Goal: Transaction & Acquisition: Purchase product/service

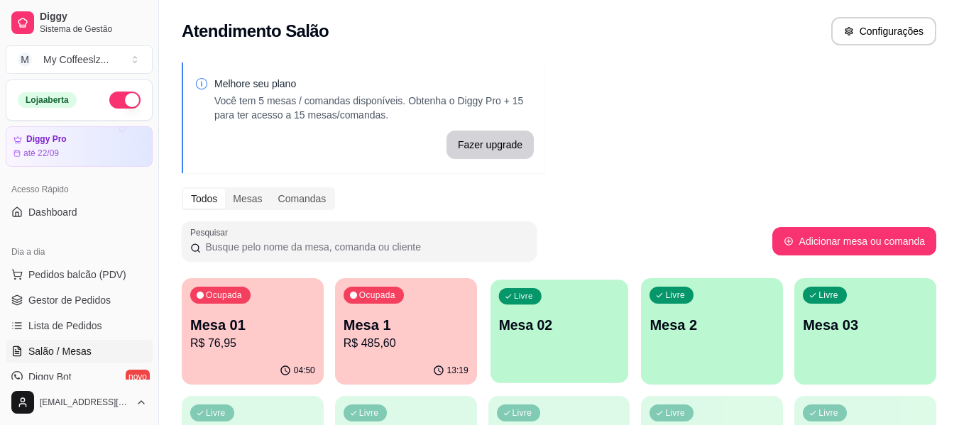
click at [574, 378] on div "button" at bounding box center [560, 374] width 138 height 16
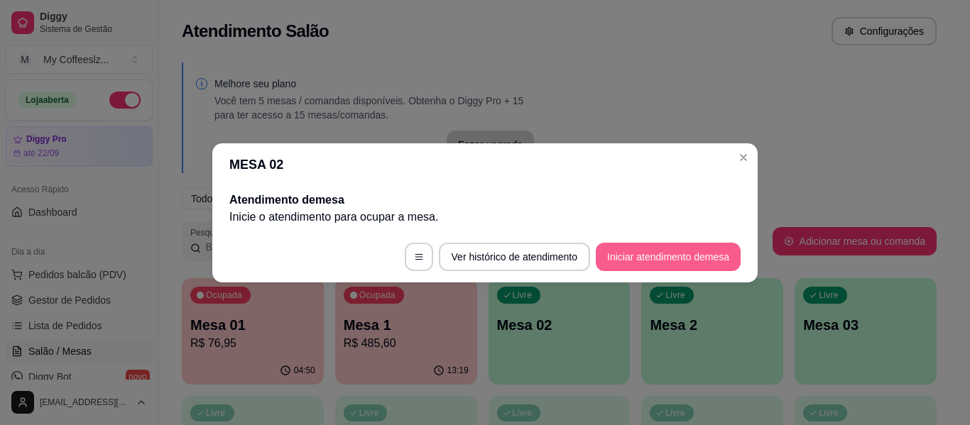
click at [641, 253] on button "Iniciar atendimento de mesa" at bounding box center [668, 257] width 145 height 28
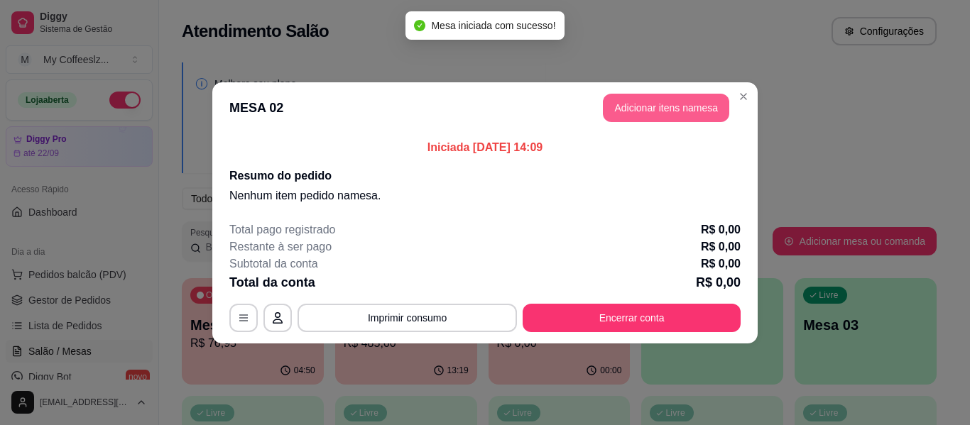
click at [653, 111] on button "Adicionar itens na mesa" at bounding box center [666, 108] width 126 height 28
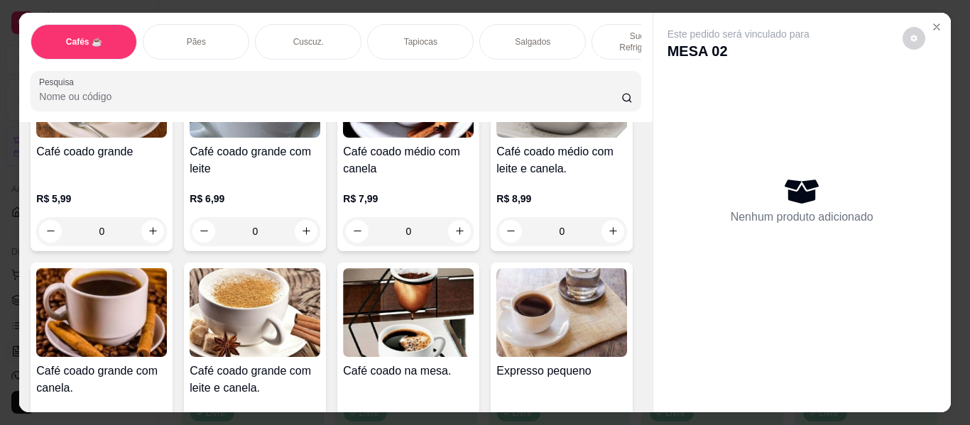
scroll to position [355, 0]
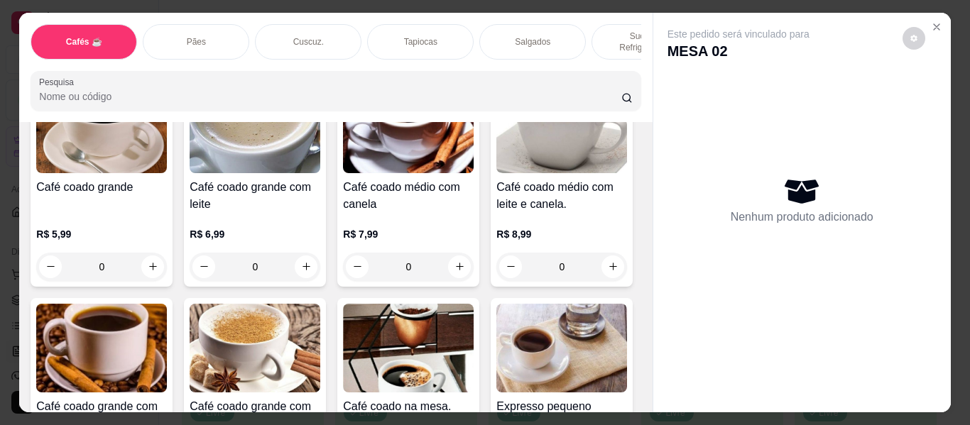
click at [608, 53] on icon "increase-product-quantity" at bounding box center [613, 47] width 11 height 11
type input "1"
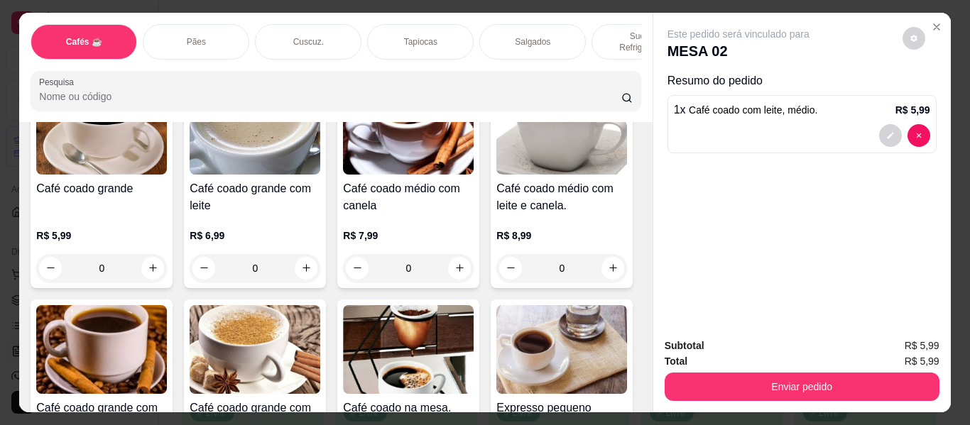
scroll to position [356, 0]
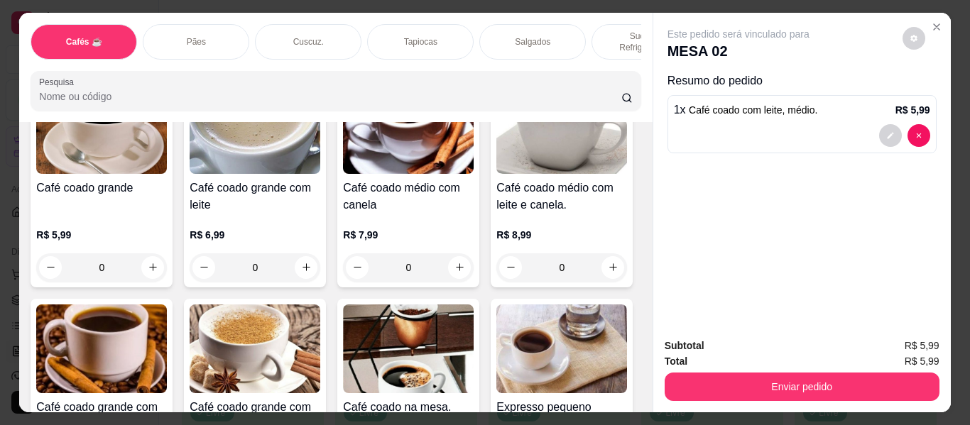
drag, startPoint x: 606, startPoint y: 27, endPoint x: 421, endPoint y: 176, distance: 237.8
click at [606, 31] on p "Sucos e Refrigerantes" at bounding box center [644, 42] width 82 height 23
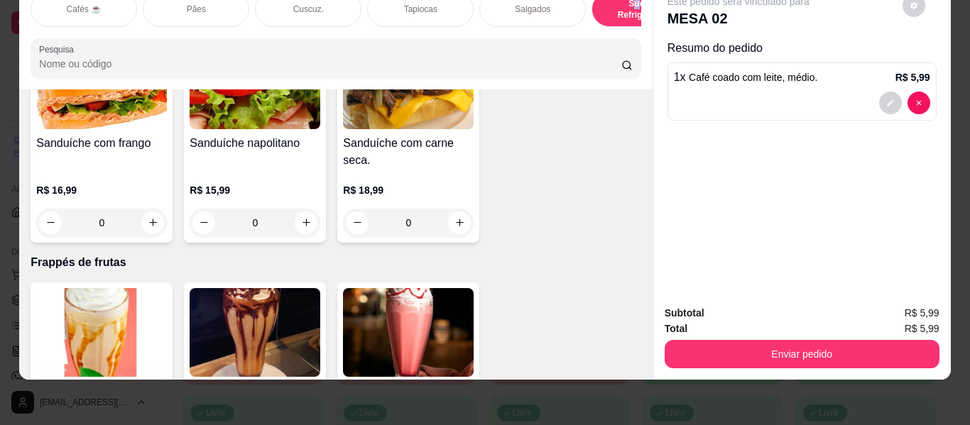
scroll to position [7191, 0]
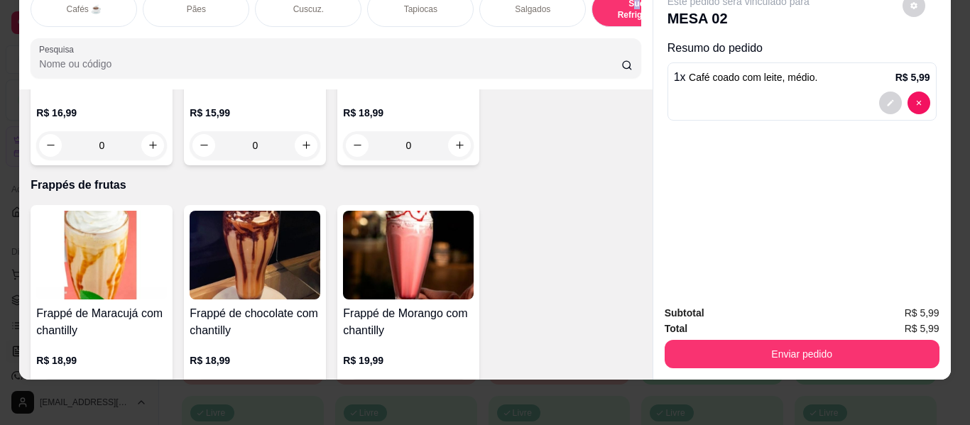
type input "1"
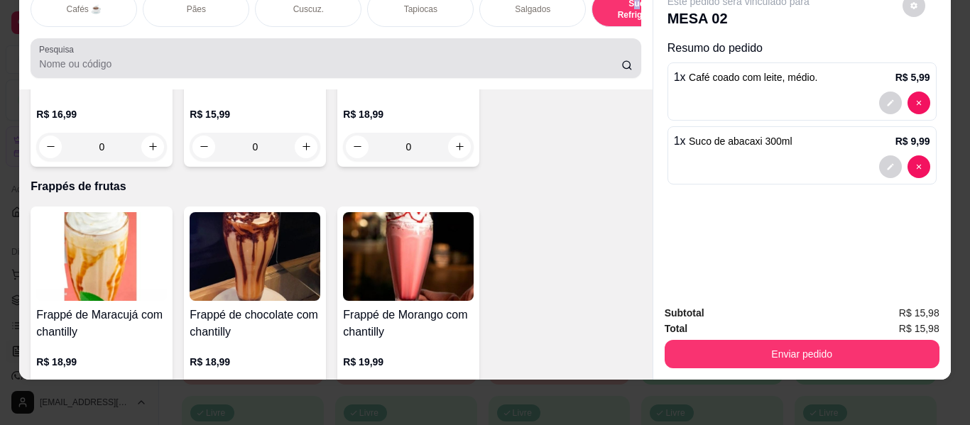
scroll to position [0, 0]
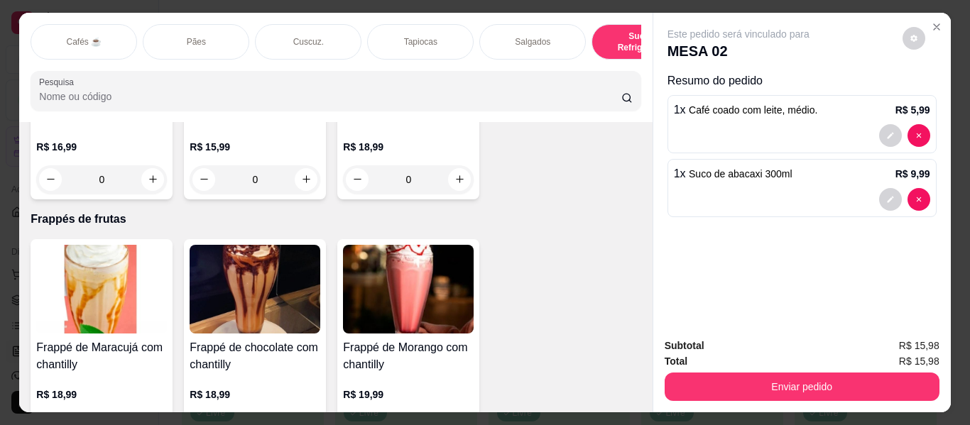
click at [200, 38] on div "Pães" at bounding box center [196, 41] width 106 height 35
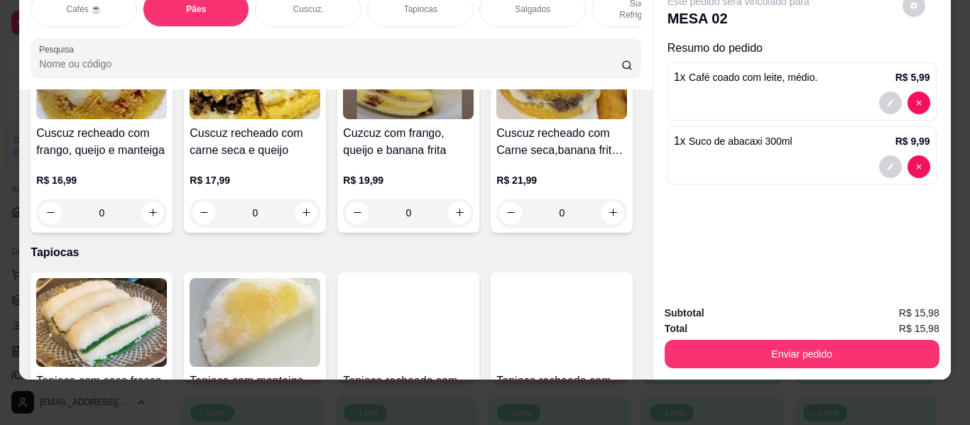
scroll to position [3135, 0]
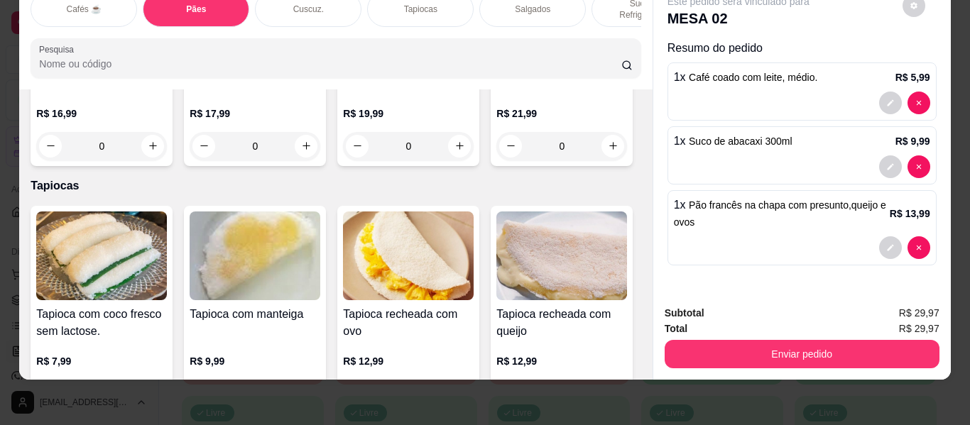
type input "2"
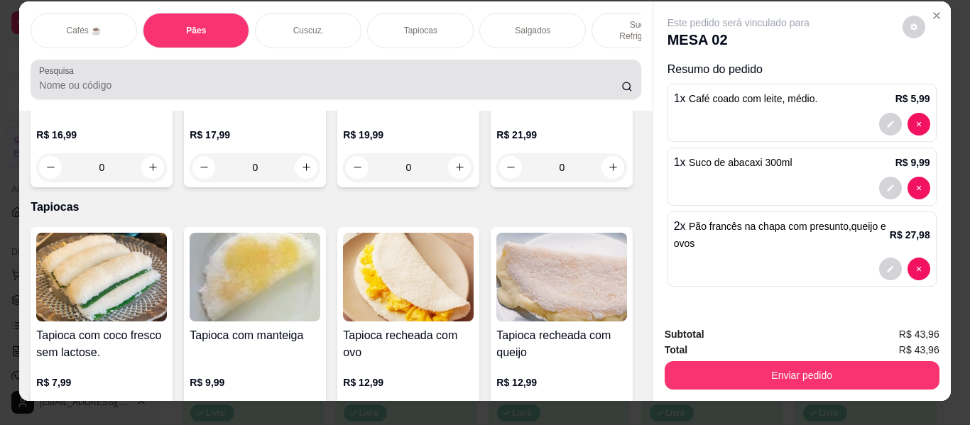
scroll to position [0, 0]
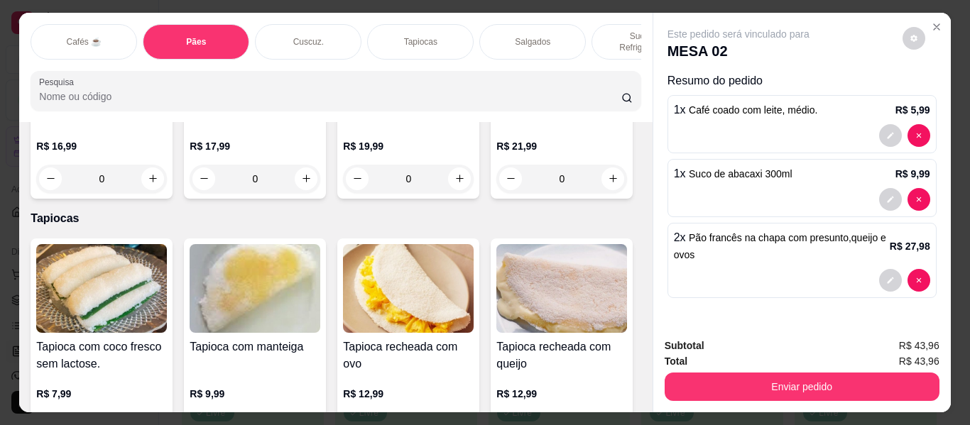
click at [603, 31] on p "Sucos e Refrigerantes" at bounding box center [644, 42] width 82 height 23
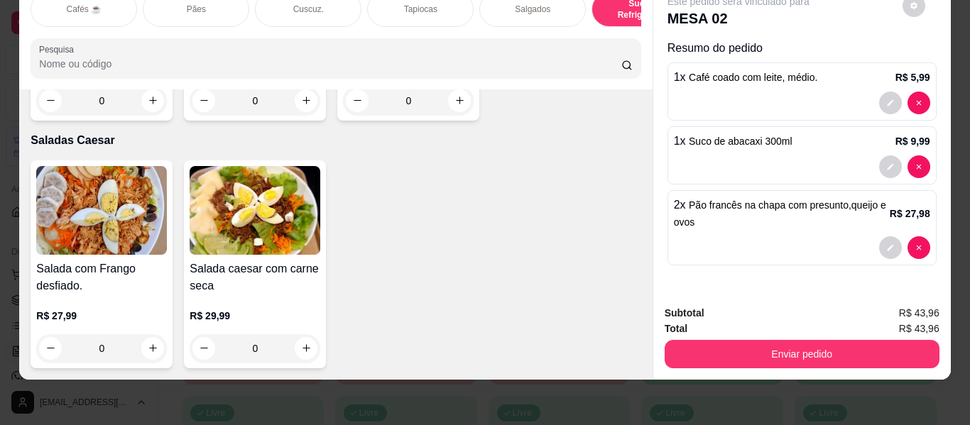
scroll to position [8115, 0]
type input "1"
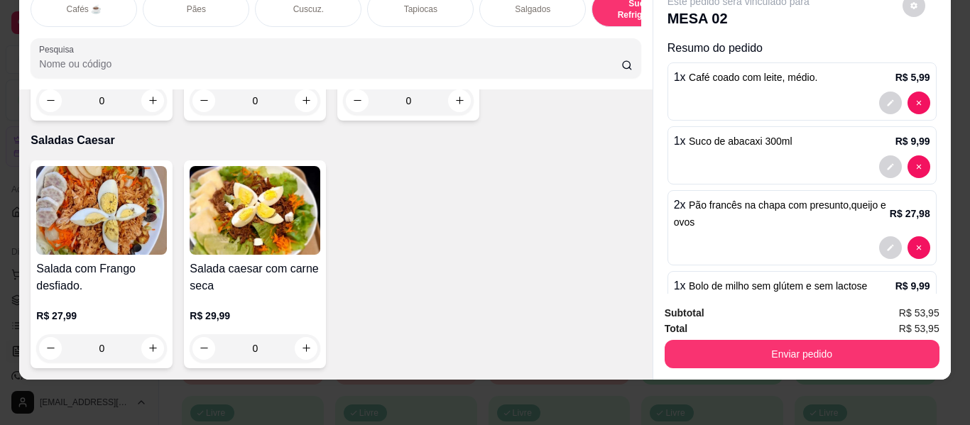
type input "1"
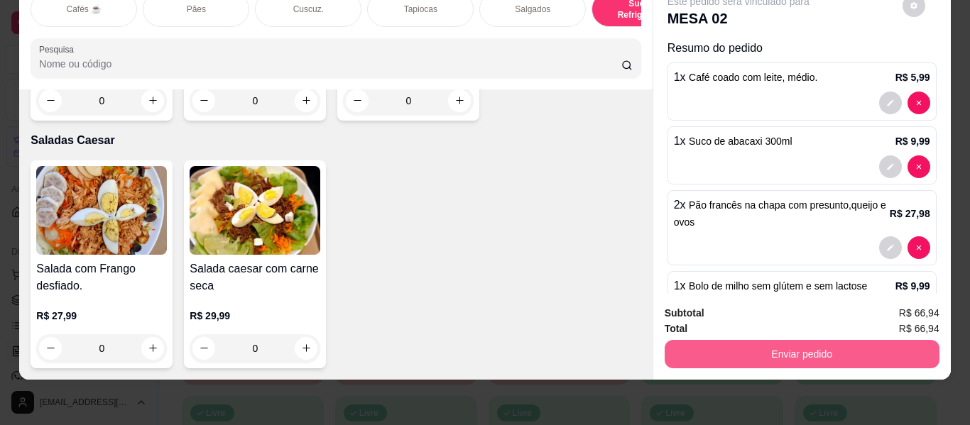
click at [778, 340] on button "Enviar pedido" at bounding box center [801, 354] width 275 height 28
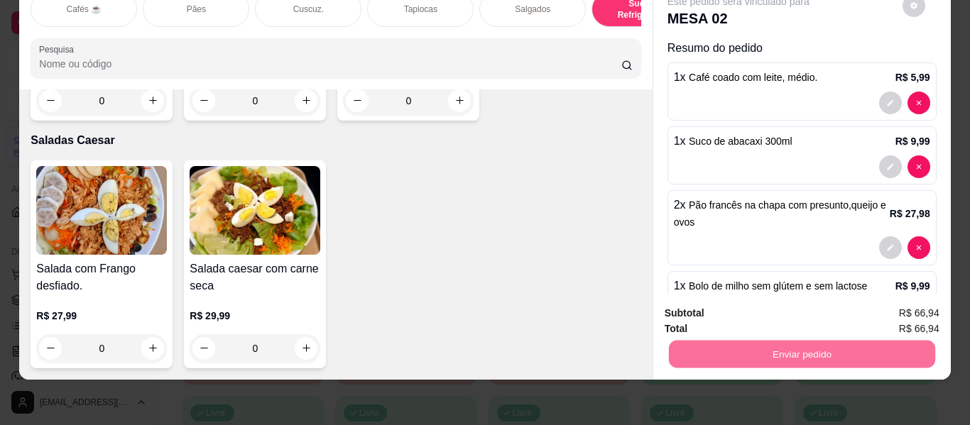
click at [768, 303] on button "Não registrar e enviar pedido" at bounding box center [754, 308] width 143 height 26
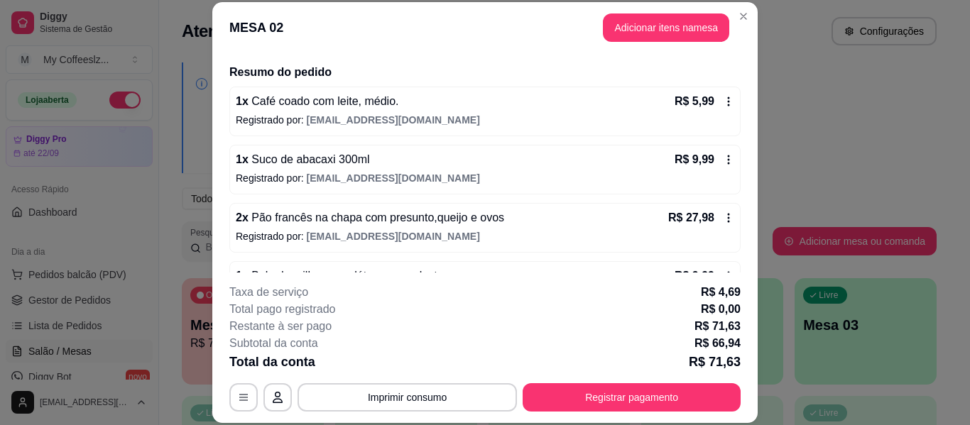
scroll to position [132, 0]
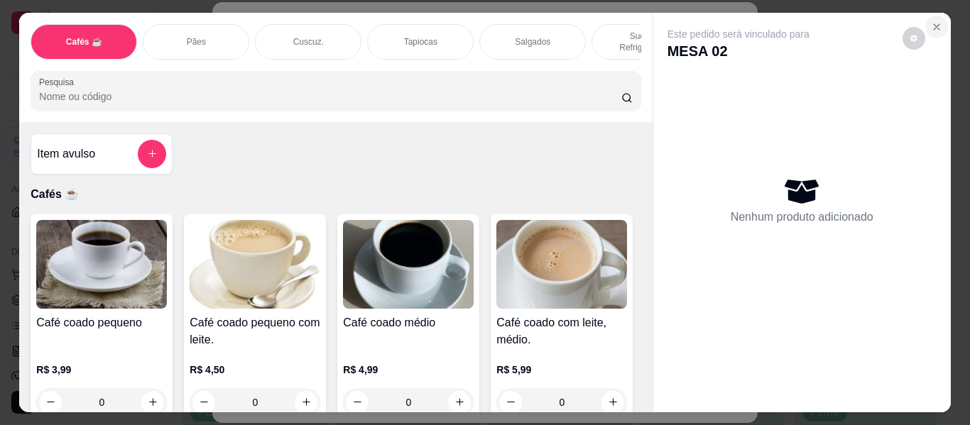
click at [931, 21] on icon "Close" at bounding box center [936, 26] width 11 height 11
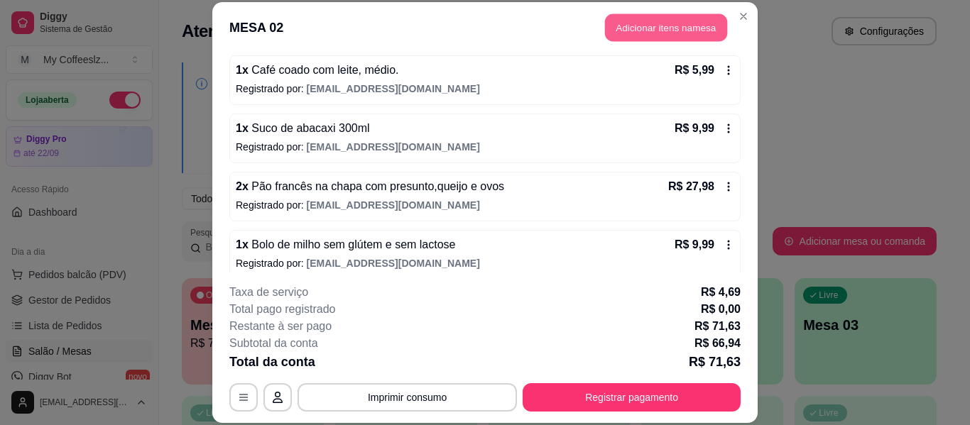
click at [639, 32] on button "Adicionar itens na mesa" at bounding box center [666, 28] width 122 height 28
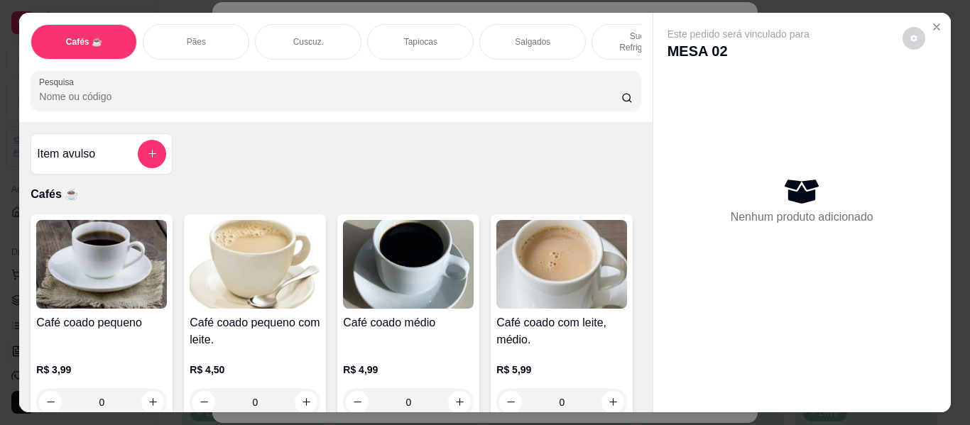
click at [639, 32] on div "Cafés ☕ Pães Cuscuz. Tapiocas Salgados Sucos e Refrigerantes Bolos e Tortas San…" at bounding box center [335, 67] width 633 height 109
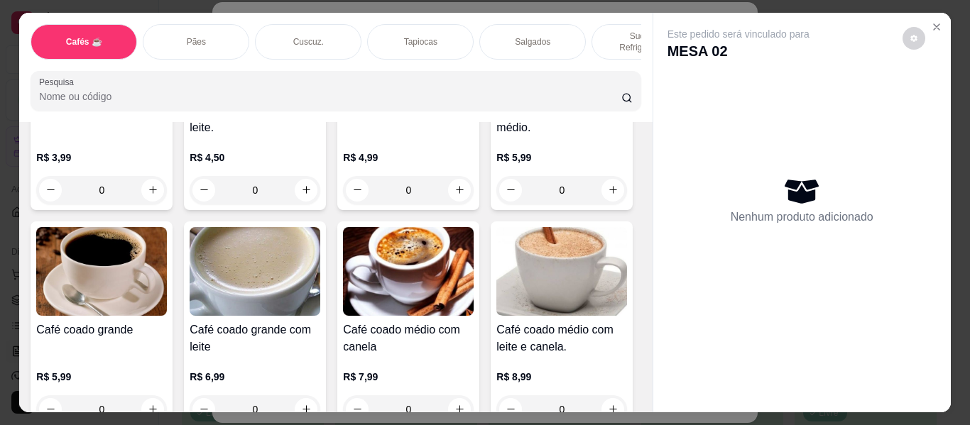
scroll to position [213, 0]
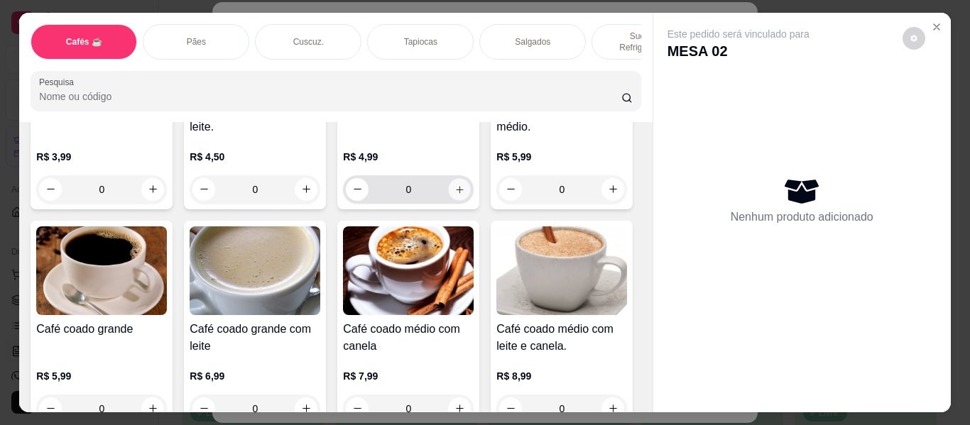
click at [457, 185] on icon "increase-product-quantity" at bounding box center [459, 190] width 11 height 11
type input "1"
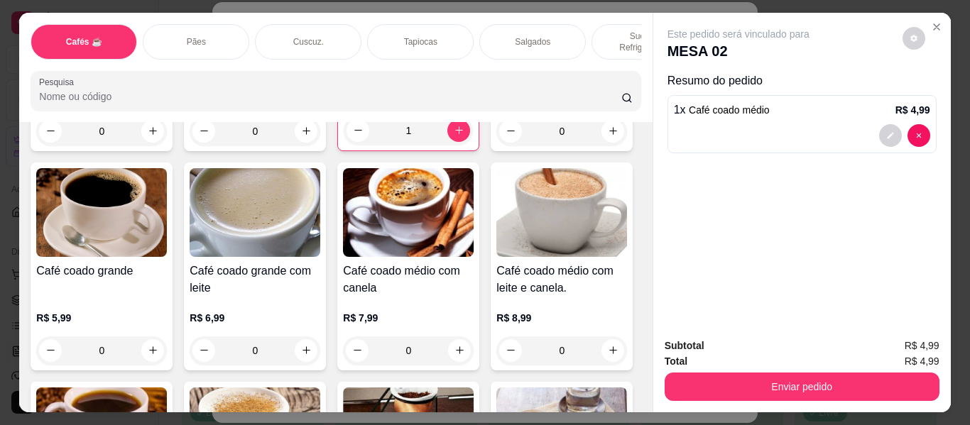
scroll to position [284, 0]
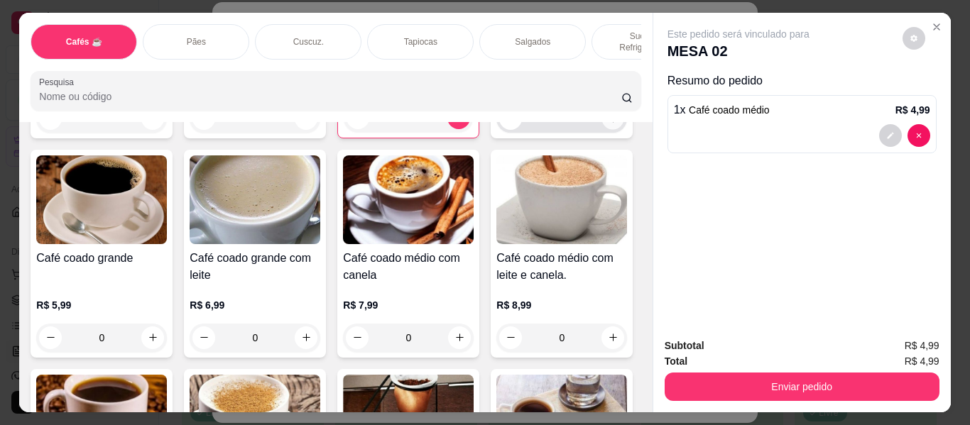
click at [602, 129] on button "increase-product-quantity" at bounding box center [613, 118] width 22 height 22
type input "1"
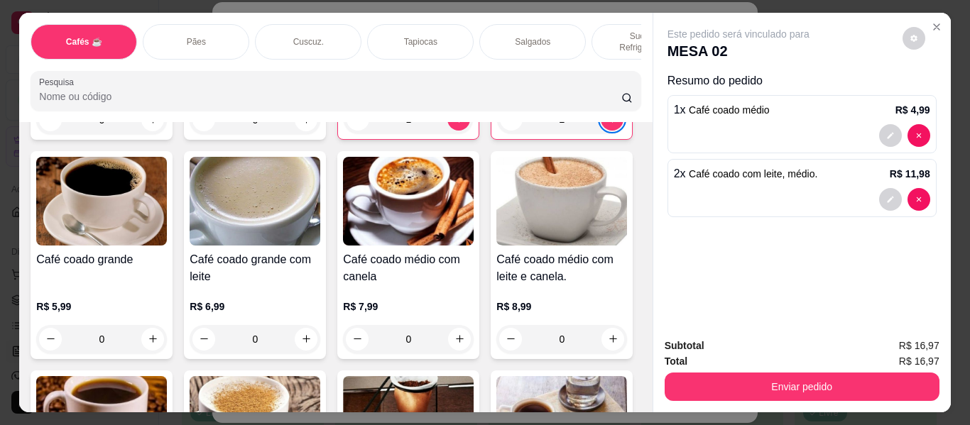
click at [2, 184] on div "Cafés ☕ Pães Cuscuz. Tapiocas Salgados Sucos e Refrigerantes Bolos e Tortas San…" at bounding box center [485, 212] width 970 height 425
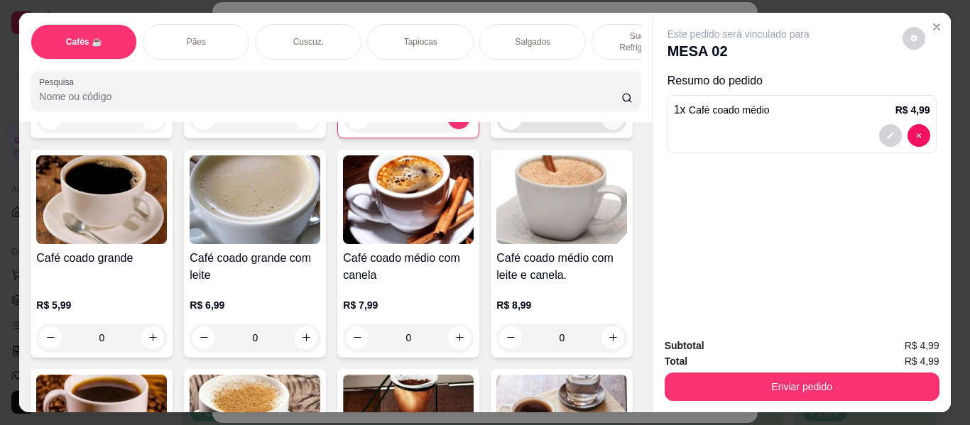
click at [601, 130] on button "increase-product-quantity" at bounding box center [612, 118] width 23 height 23
type input "1"
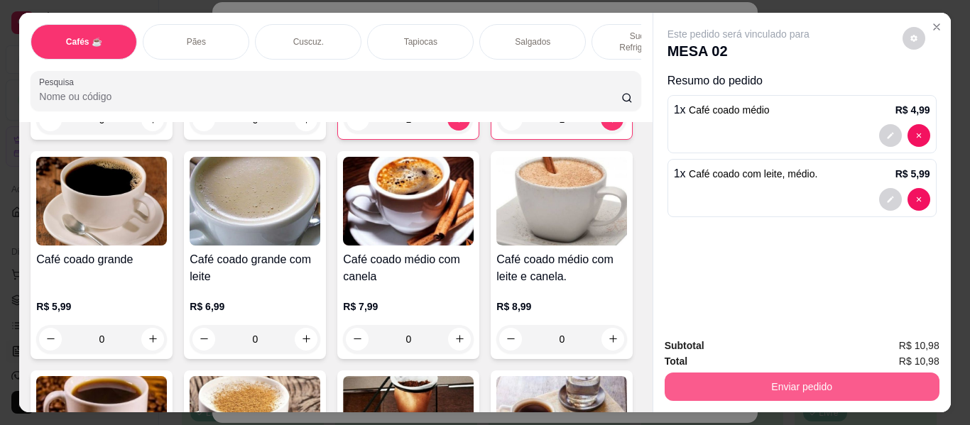
click at [699, 373] on button "Enviar pedido" at bounding box center [801, 387] width 275 height 28
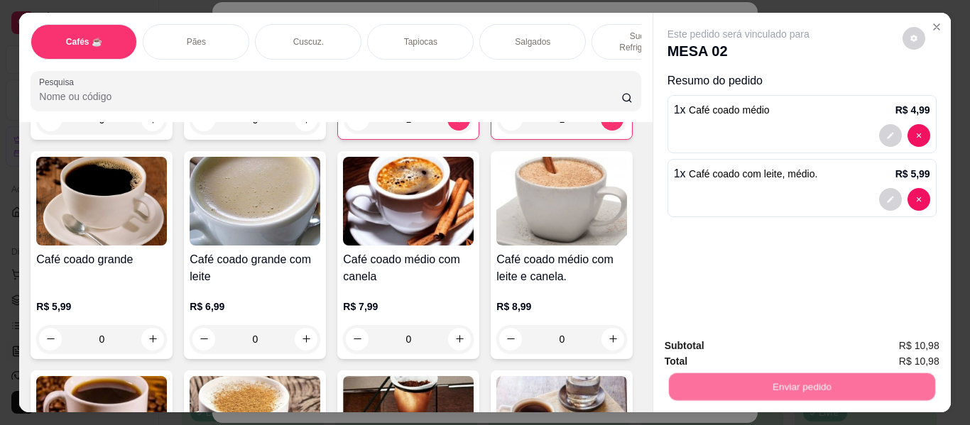
click at [723, 345] on button "Não registrar e enviar pedido" at bounding box center [755, 346] width 148 height 27
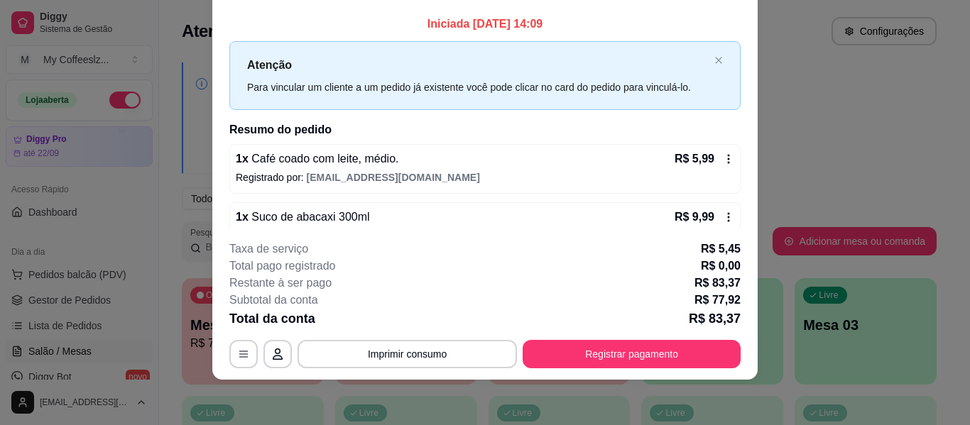
scroll to position [0, 0]
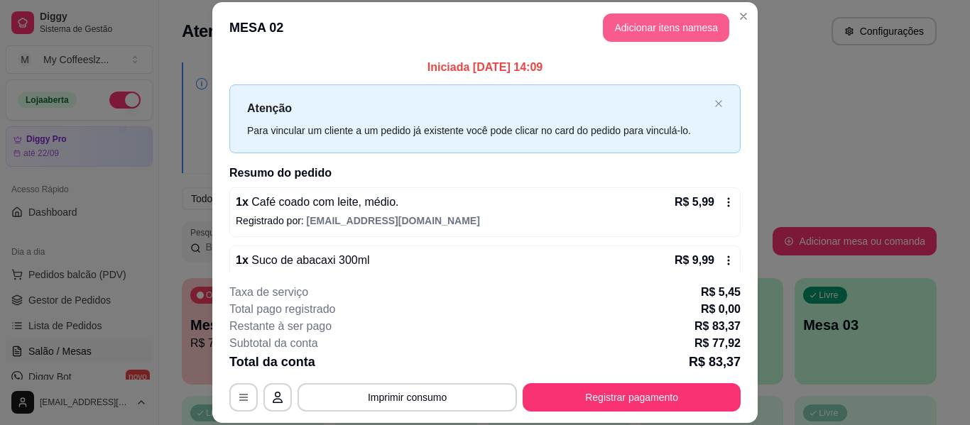
click at [639, 25] on button "Adicionar itens na mesa" at bounding box center [666, 27] width 126 height 28
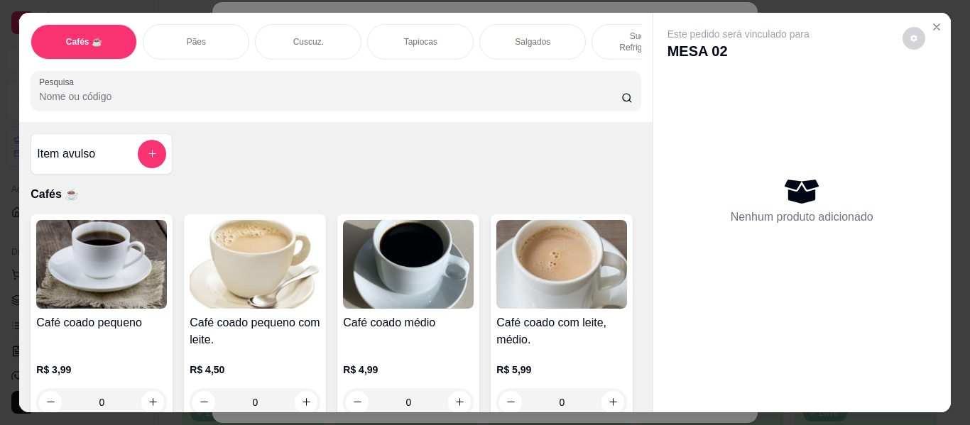
click at [611, 31] on p "Sucos e Refrigerantes" at bounding box center [644, 42] width 82 height 23
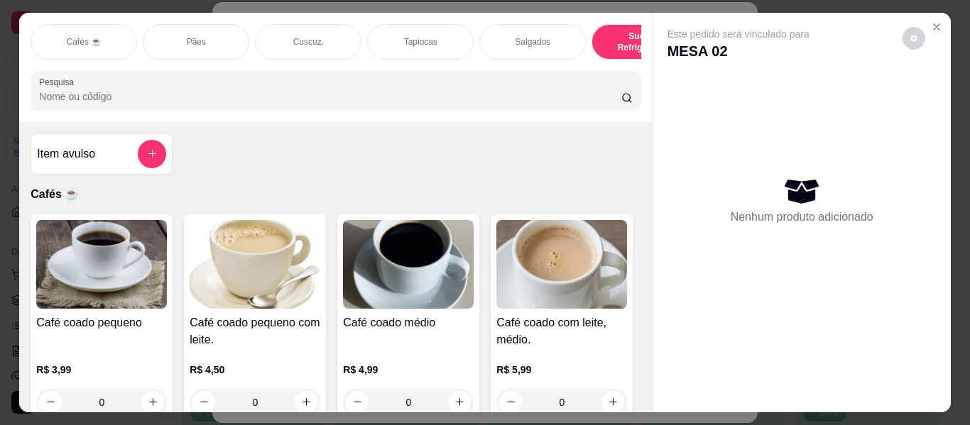
scroll to position [38, 0]
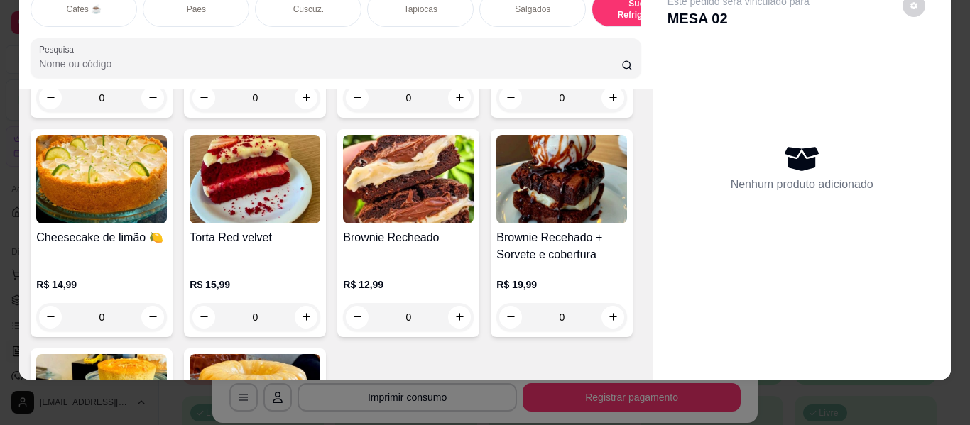
type input "1"
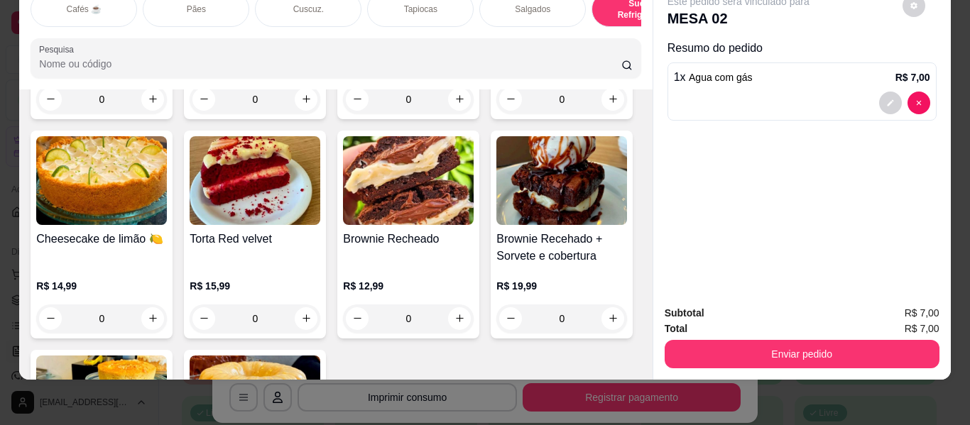
type input "1"
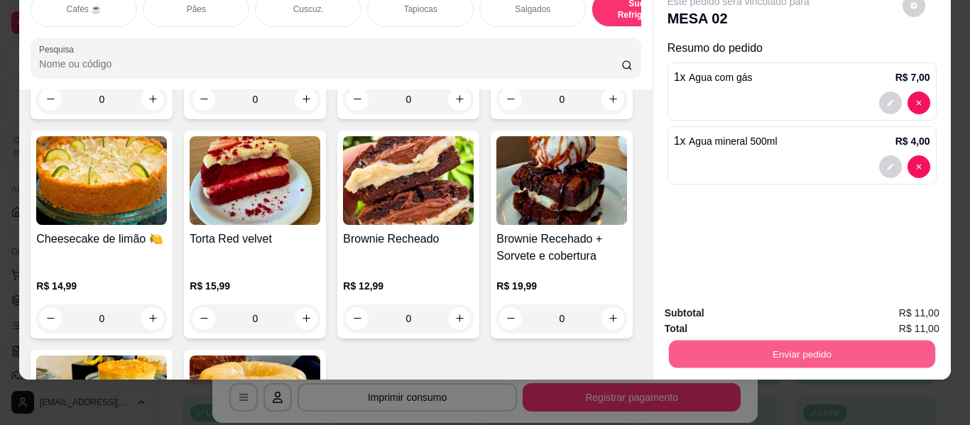
click at [719, 341] on button "Enviar pedido" at bounding box center [801, 355] width 266 height 28
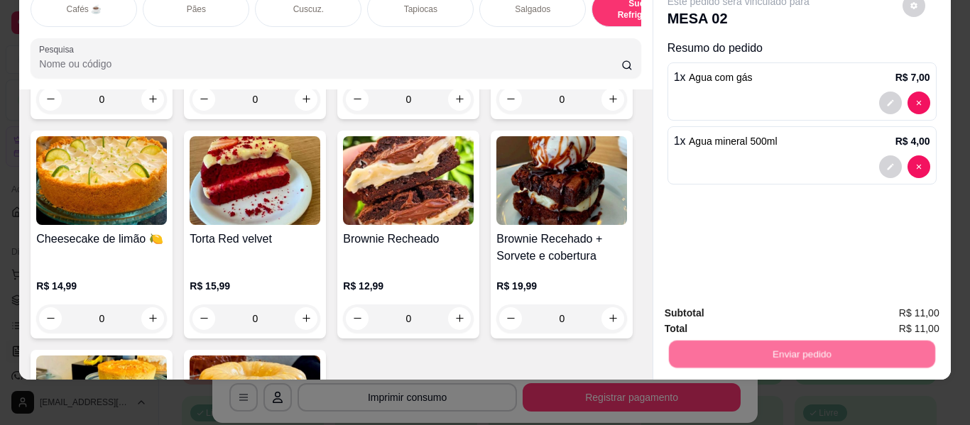
click at [715, 307] on button "Não registrar e enviar pedido" at bounding box center [754, 308] width 143 height 26
